Goal: Find specific page/section: Find specific page/section

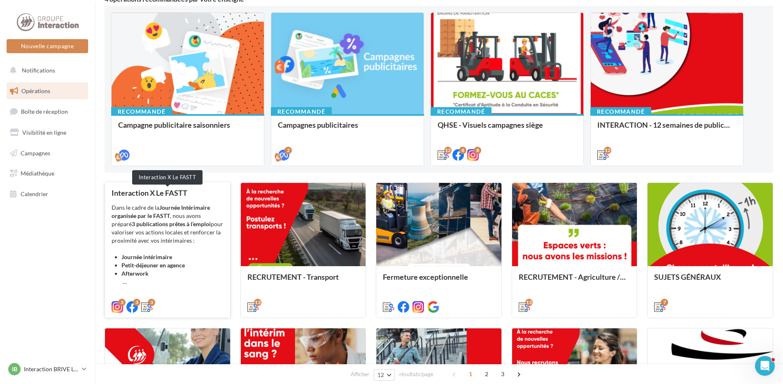
click at [166, 193] on div "Interaction X Le FASTT" at bounding box center [168, 193] width 112 height 8
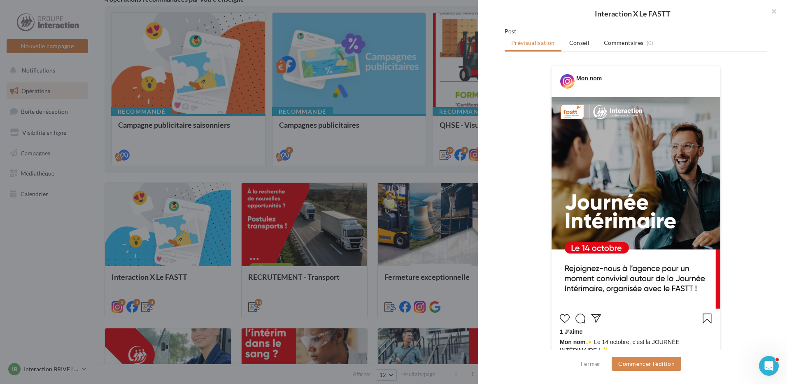
scroll to position [165, 0]
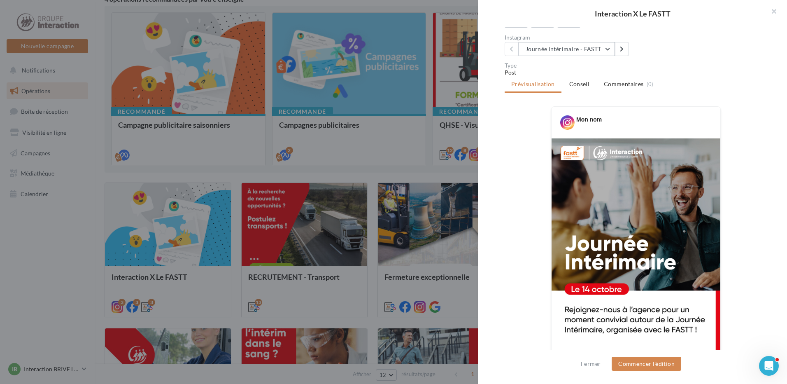
click at [608, 56] on button "Journée intérimaire - FASTT" at bounding box center [567, 49] width 96 height 14
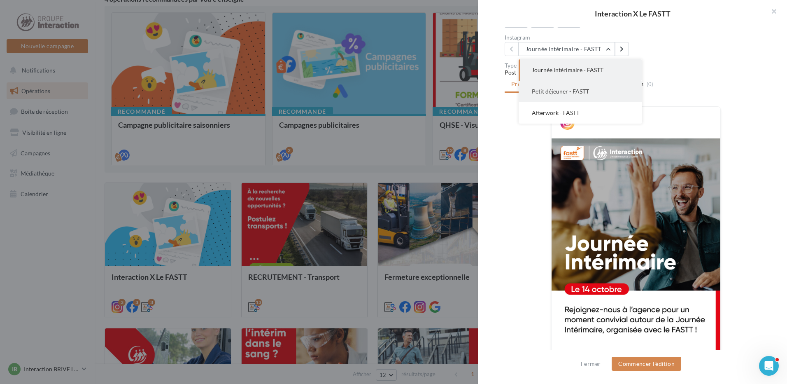
click at [588, 95] on span "Petit déjeuner - FASTT" at bounding box center [560, 91] width 57 height 7
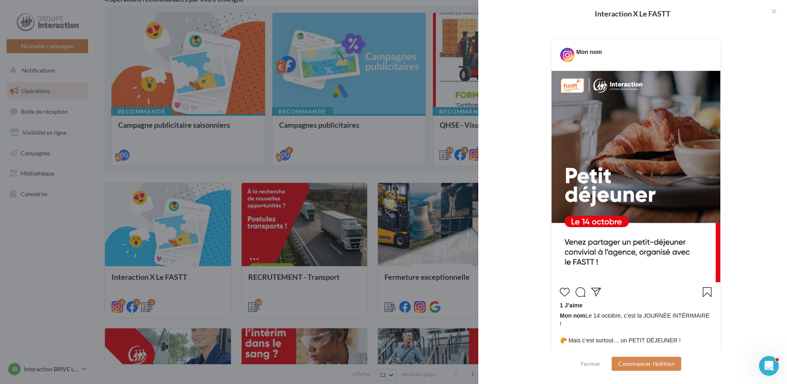
scroll to position [68, 0]
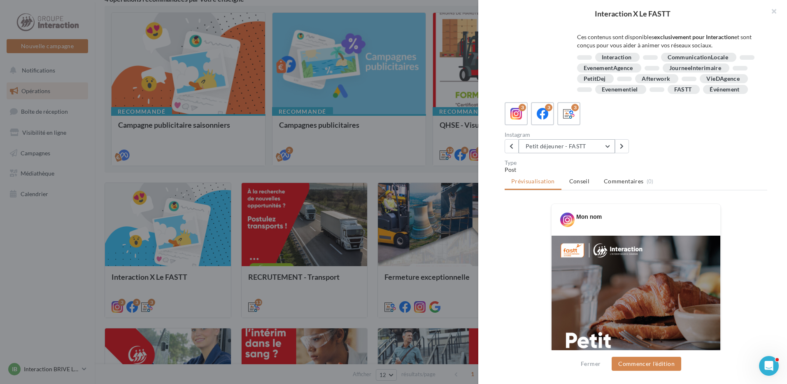
click at [609, 153] on button "Petit déjeuner - FASTT" at bounding box center [567, 146] width 96 height 14
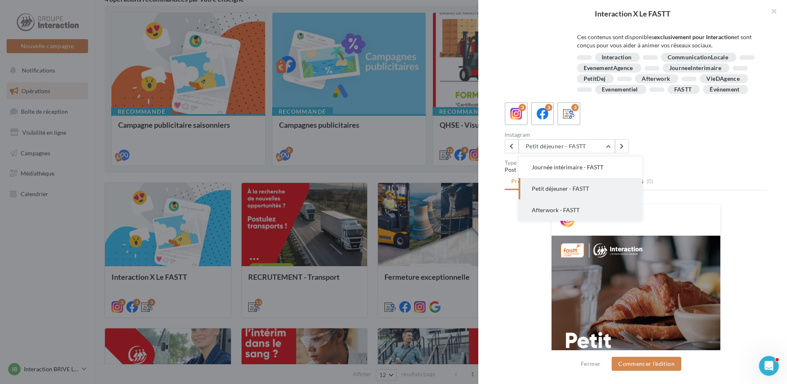
click at [558, 213] on span "Afterwork - FASTT" at bounding box center [556, 209] width 48 height 7
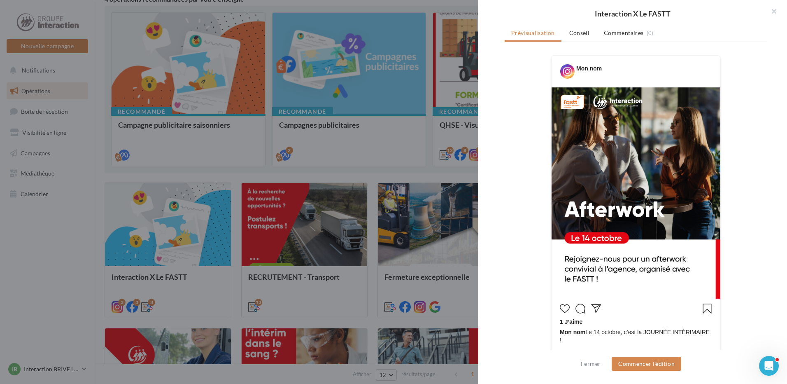
scroll to position [51, 0]
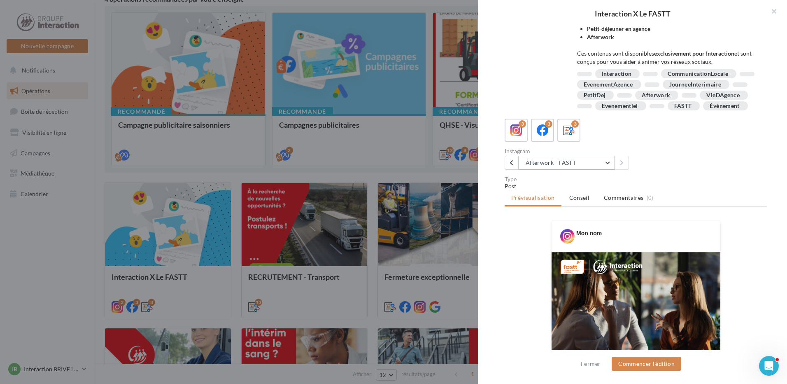
click at [606, 170] on button "Afterwork - FASTT" at bounding box center [567, 163] width 96 height 14
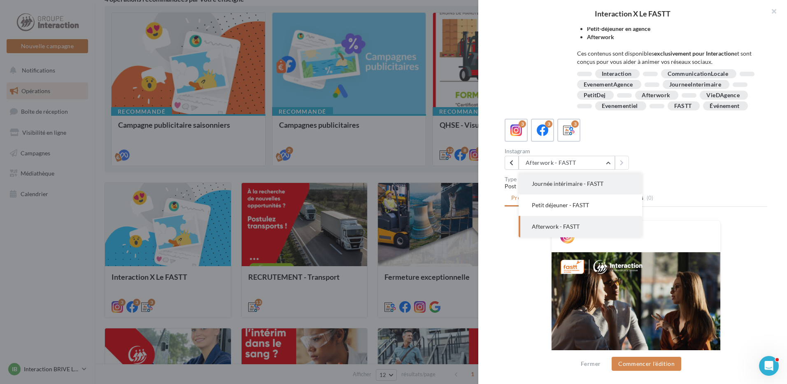
click at [593, 194] on button "Journée intérimaire - FASTT" at bounding box center [581, 183] width 124 height 21
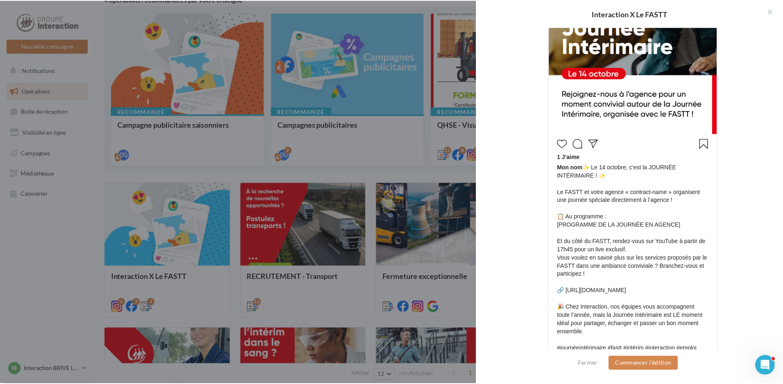
scroll to position [422, 0]
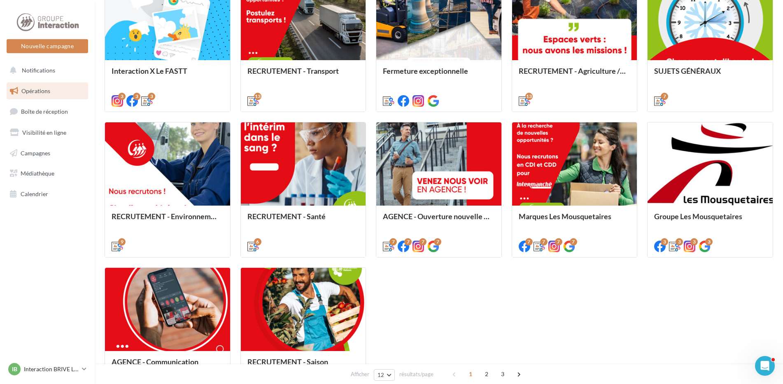
scroll to position [375, 0]
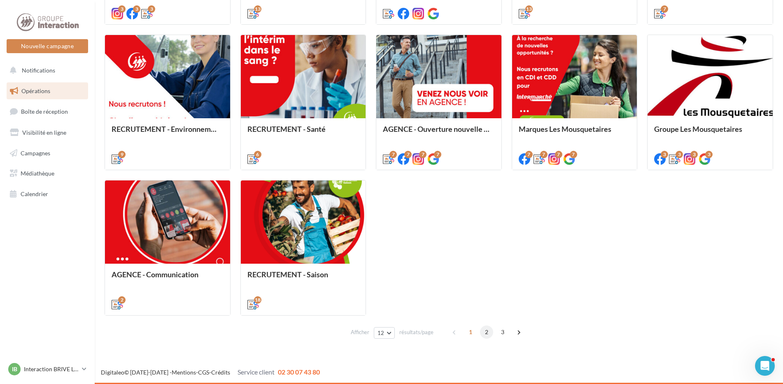
click at [485, 330] on span "2" at bounding box center [486, 331] width 13 height 13
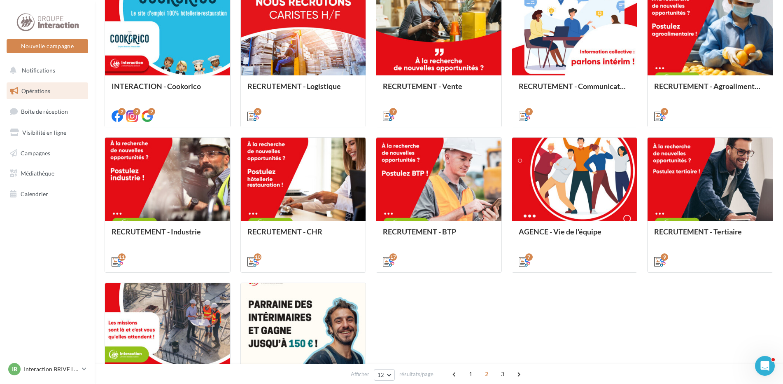
scroll to position [355, 0]
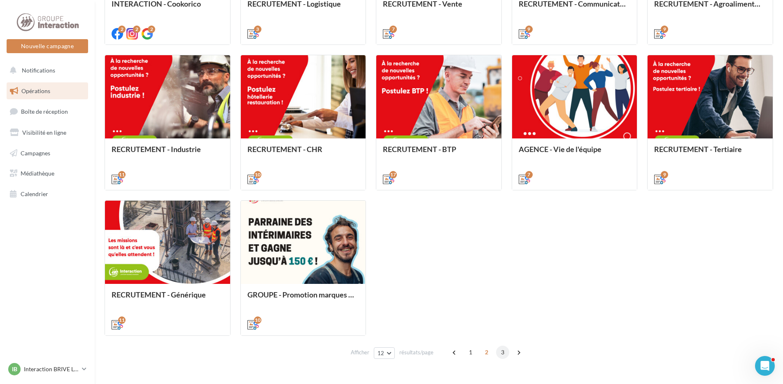
click at [507, 351] on span "3" at bounding box center [502, 351] width 13 height 13
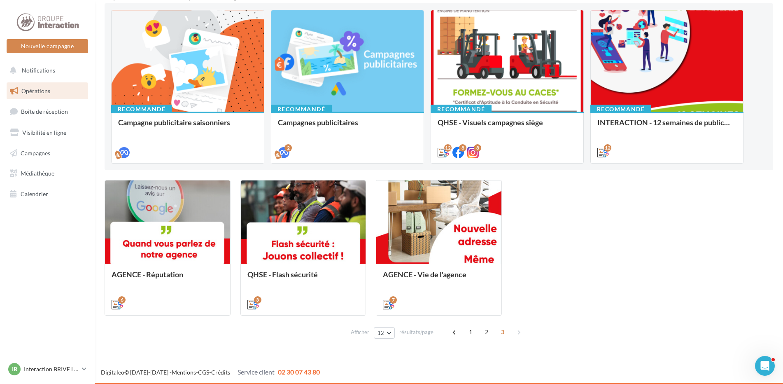
scroll to position [85, 0]
drag, startPoint x: 470, startPoint y: 331, endPoint x: 456, endPoint y: 343, distance: 17.6
click at [469, 332] on span "1" at bounding box center [470, 331] width 13 height 13
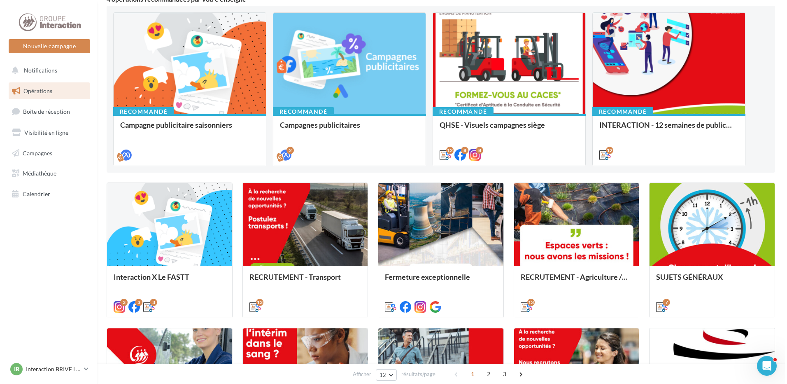
scroll to position [0, 0]
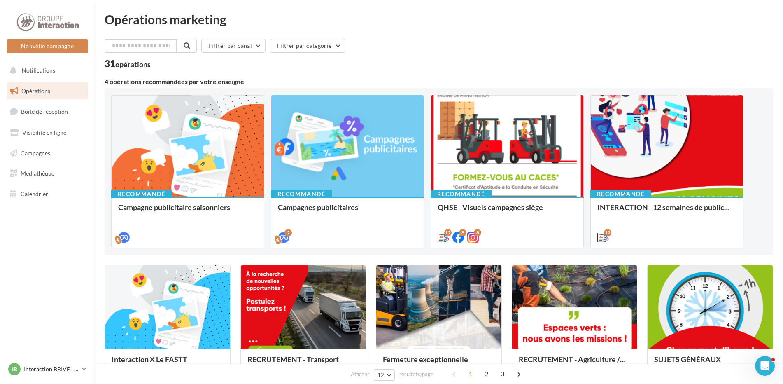
click at [166, 47] on input "text" at bounding box center [141, 46] width 72 height 14
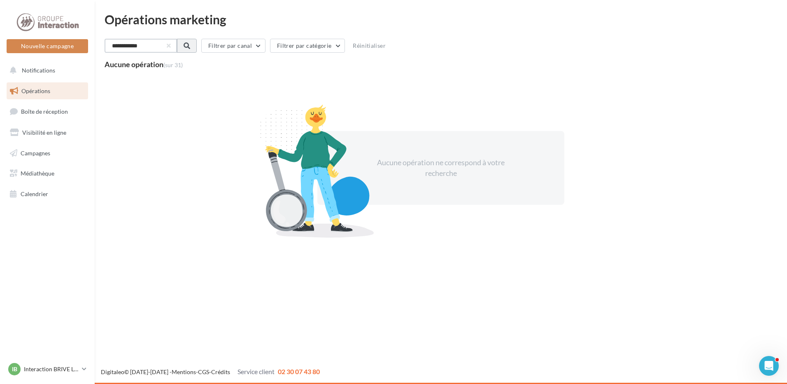
type input "**********"
click at [189, 47] on span at bounding box center [186, 45] width 7 height 7
